Goal: Task Accomplishment & Management: Manage account settings

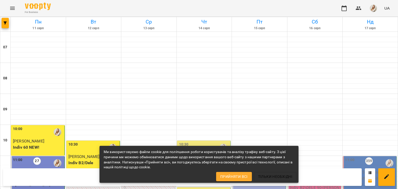
click at [153, 12] on div "For Business UA" at bounding box center [199, 8] width 398 height 17
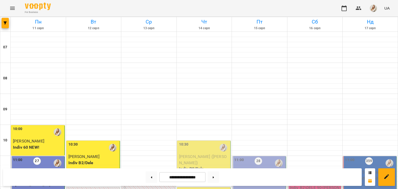
scroll to position [65, 0]
click at [199, 154] on span "[PERSON_NAME] ([PERSON_NAME])" at bounding box center [203, 159] width 48 height 11
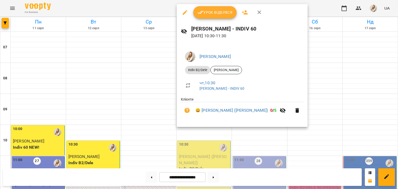
click at [171, 8] on div at bounding box center [199, 94] width 398 height 189
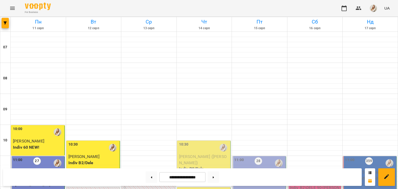
click at [202, 166] on p "Indiv B2/Dele" at bounding box center [204, 169] width 50 height 6
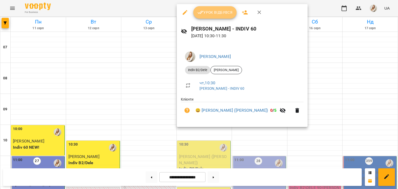
click at [219, 11] on span "Урок відбувся" at bounding box center [214, 12] width 35 height 6
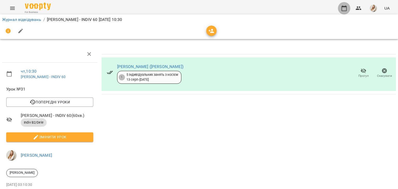
click at [342, 9] on icon "button" at bounding box center [344, 8] width 6 height 6
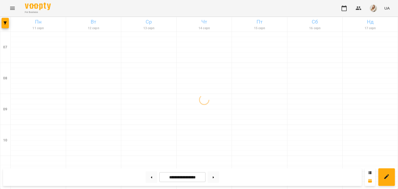
click at [203, 4] on div "For Business UA" at bounding box center [199, 8] width 398 height 17
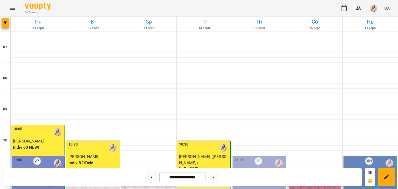
scroll to position [152, 0]
click at [376, 9] on img "button" at bounding box center [372, 8] width 7 height 7
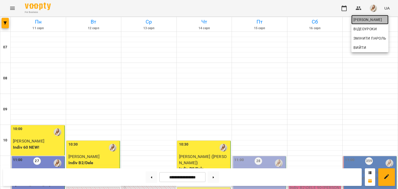
click at [362, 23] on span "[PERSON_NAME]" at bounding box center [369, 20] width 33 height 6
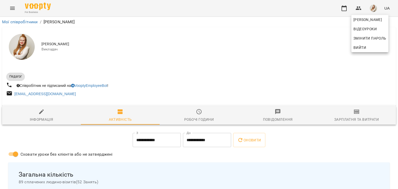
click at [355, 113] on div at bounding box center [199, 94] width 398 height 189
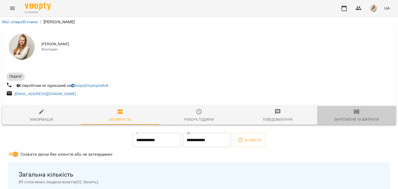
click at [355, 113] on icon "button" at bounding box center [356, 112] width 6 height 6
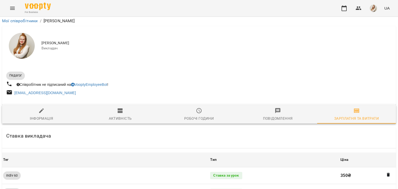
scroll to position [581, 0]
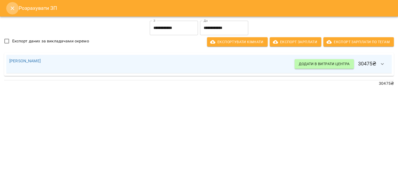
click at [11, 8] on icon "Close" at bounding box center [12, 8] width 6 height 6
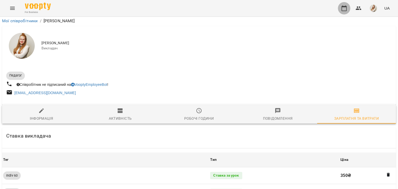
click at [343, 10] on icon "button" at bounding box center [344, 8] width 6 height 6
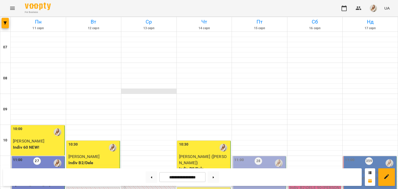
scroll to position [323, 0]
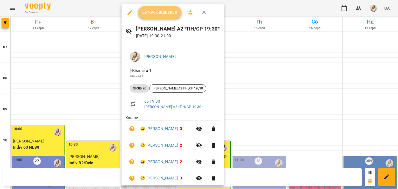
click at [155, 17] on button "Урок відбувся" at bounding box center [159, 12] width 43 height 12
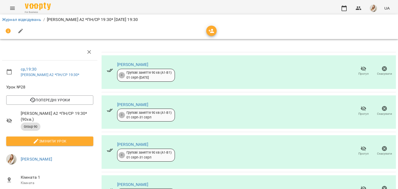
scroll to position [109, 0]
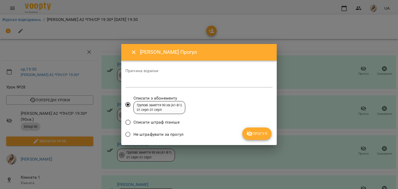
click at [160, 133] on span "Не штрафувати за прогул" at bounding box center [158, 134] width 50 height 6
click at [259, 137] on button "Прогул" at bounding box center [256, 134] width 29 height 12
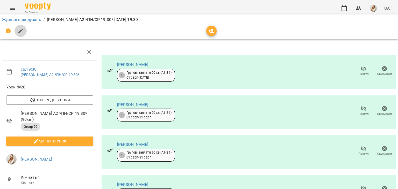
click at [19, 32] on icon "button" at bounding box center [20, 31] width 5 height 5
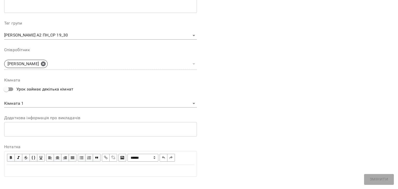
scroll to position [155, 0]
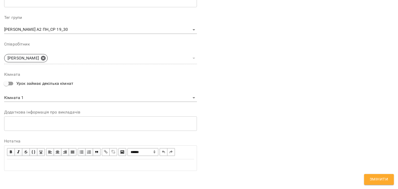
click at [72, 169] on div "Edit text" at bounding box center [101, 165] width 192 height 11
click at [387, 179] on span "Змінити" at bounding box center [378, 179] width 18 height 7
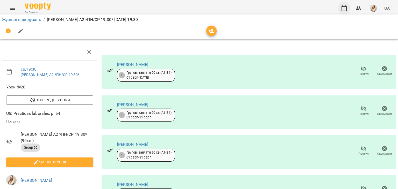
click at [343, 8] on icon "button" at bounding box center [344, 8] width 6 height 6
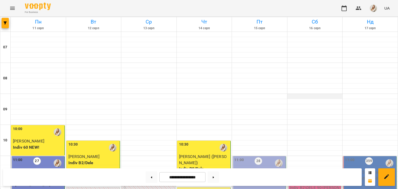
scroll to position [91, 0]
click at [374, 6] on img "button" at bounding box center [372, 8] width 7 height 7
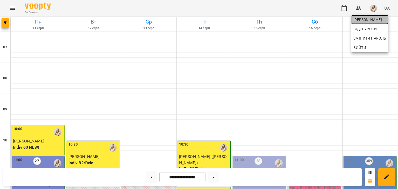
click at [361, 16] on link "[PERSON_NAME]" at bounding box center [369, 19] width 37 height 9
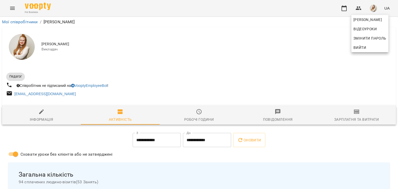
click at [357, 119] on div at bounding box center [199, 94] width 398 height 189
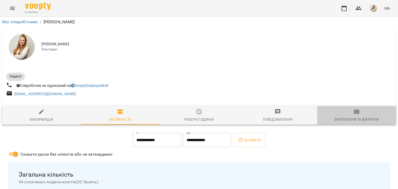
click at [357, 119] on div "Зарплатня та Витрати" at bounding box center [356, 119] width 45 height 6
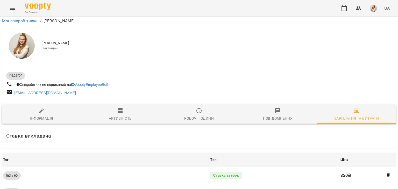
scroll to position [581, 0]
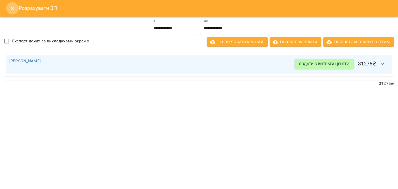
click at [13, 6] on icon "Close" at bounding box center [12, 8] width 6 height 6
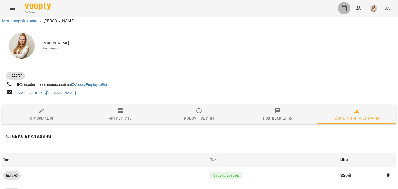
click at [344, 8] on icon "button" at bounding box center [344, 8] width 6 height 6
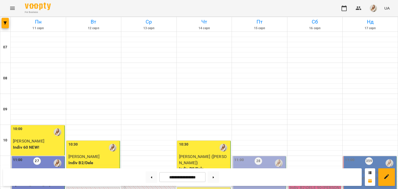
scroll to position [149, 0]
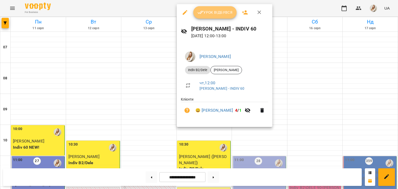
click at [209, 10] on span "Урок відбувся" at bounding box center [214, 12] width 35 height 6
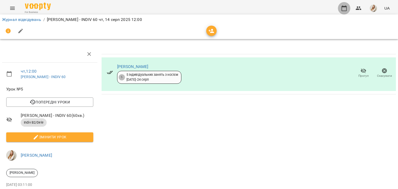
click at [344, 8] on icon "button" at bounding box center [344, 8] width 6 height 6
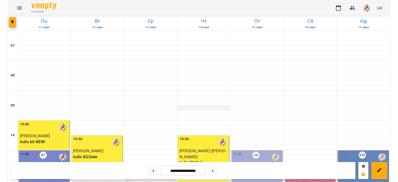
scroll to position [149, 0]
